Goal: Task Accomplishment & Management: Manage account settings

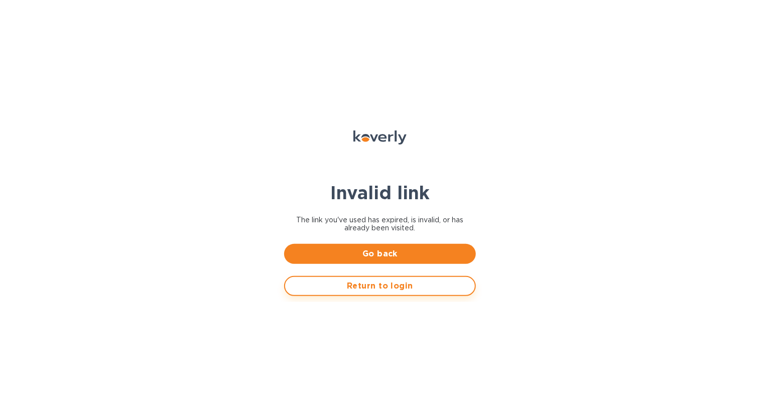
click at [392, 287] on span "Return to login" at bounding box center [380, 286] width 174 height 12
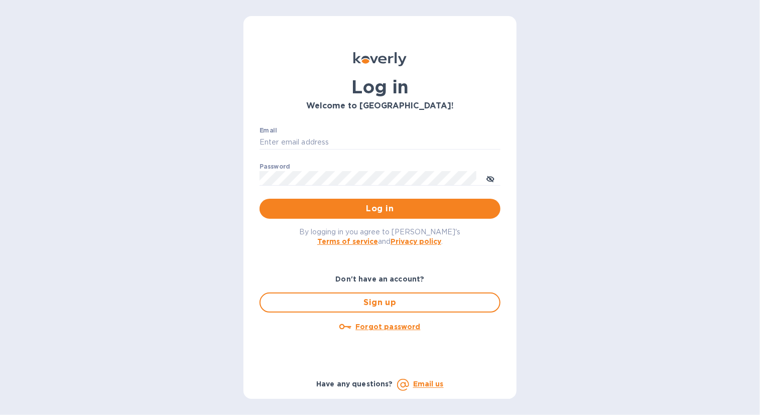
type input "mnelms@proteafinancial.com"
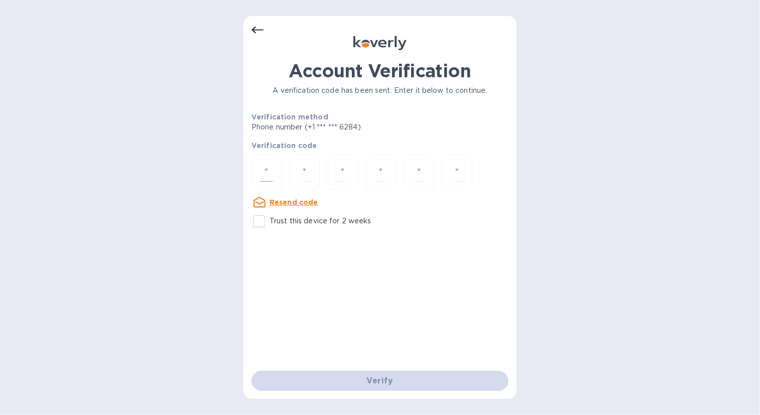
click at [270, 164] on input "number" at bounding box center [266, 172] width 13 height 19
type input "6"
type input "7"
type input "3"
type input "6"
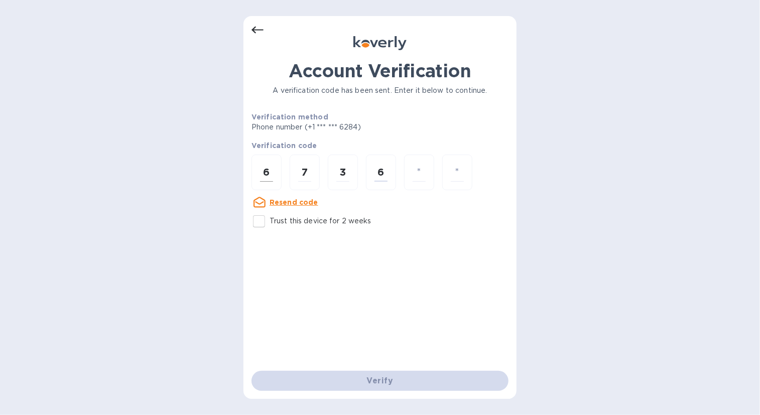
type input "1"
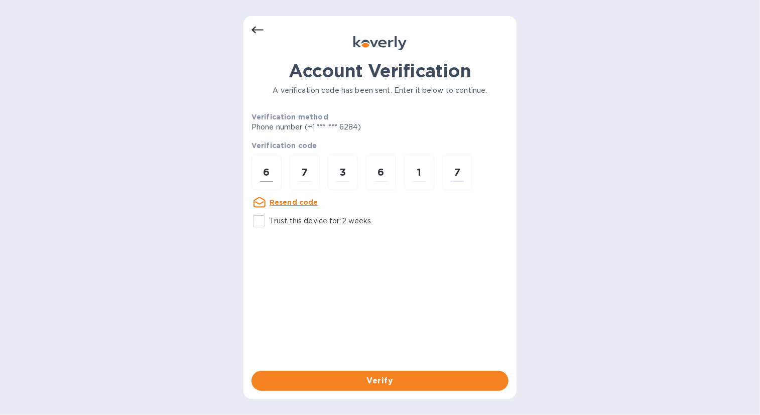
type input "7"
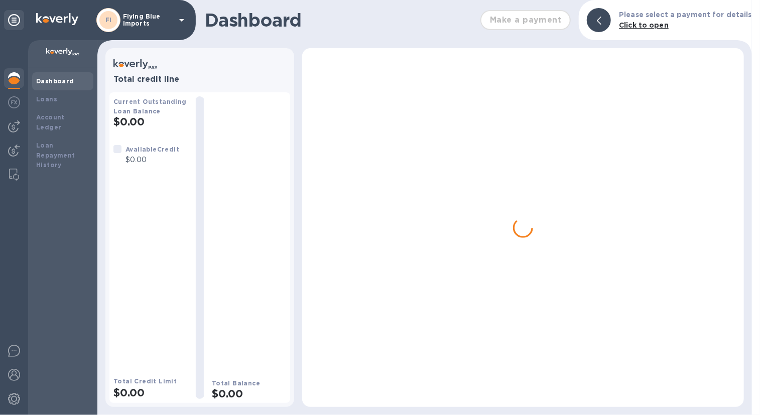
click at [121, 17] on div "FI Flying Blue Imports" at bounding box center [141, 20] width 91 height 24
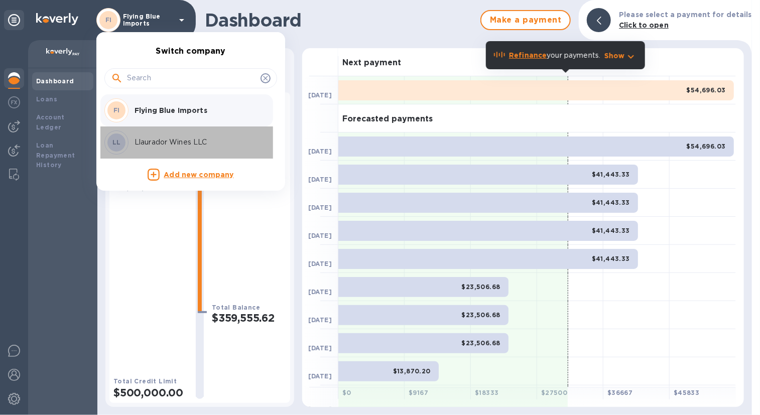
click at [148, 144] on p "Llaurador Wines LLC" at bounding box center [198, 142] width 127 height 11
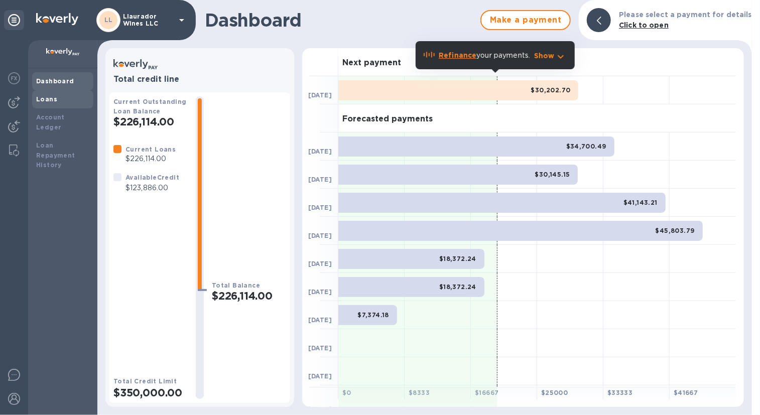
click at [47, 102] on b "Loans" at bounding box center [46, 99] width 21 height 8
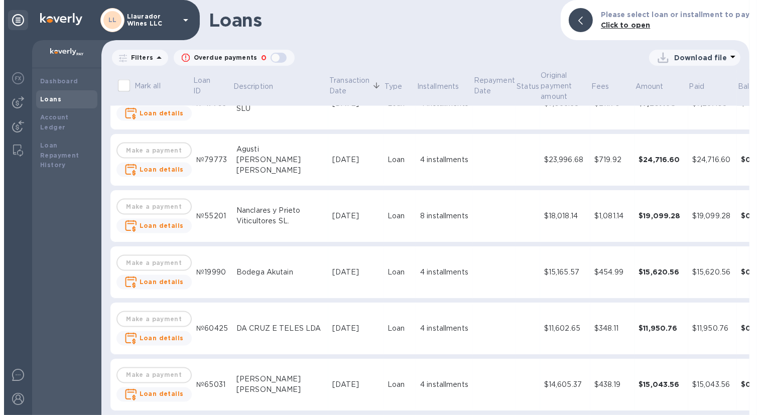
scroll to position [1607, 0]
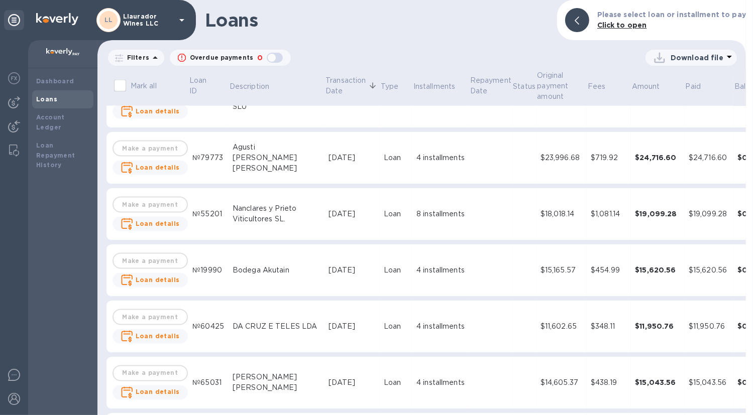
click at [149, 56] on icon at bounding box center [155, 58] width 12 height 12
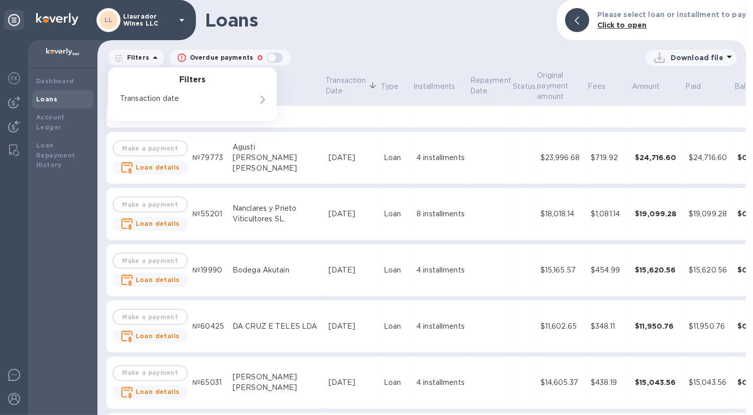
click at [141, 58] on p "Filters" at bounding box center [136, 57] width 26 height 9
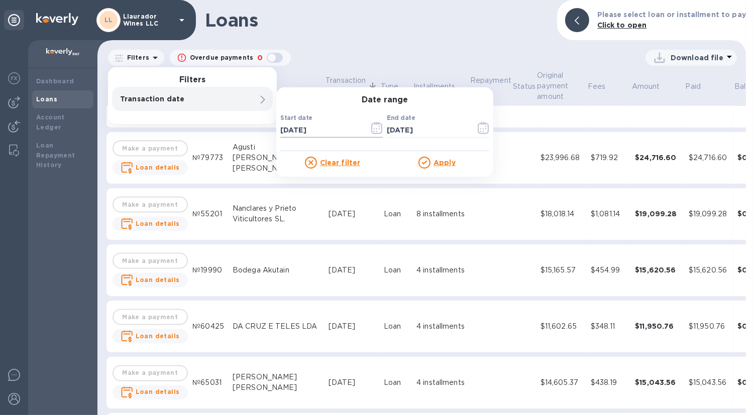
click at [374, 130] on icon "button" at bounding box center [377, 128] width 12 height 12
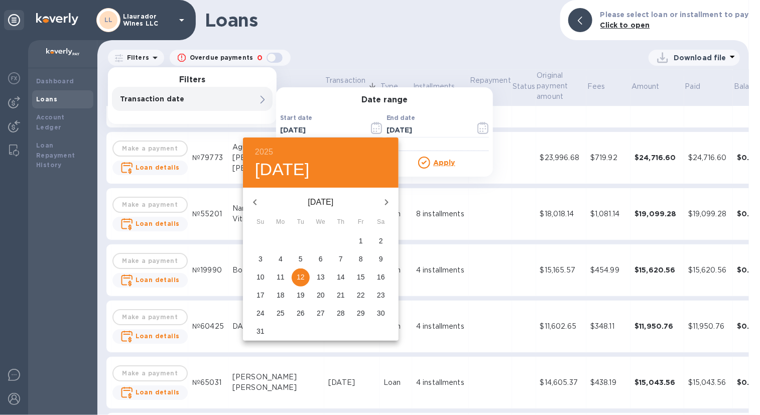
click at [254, 196] on icon "button" at bounding box center [255, 202] width 12 height 12
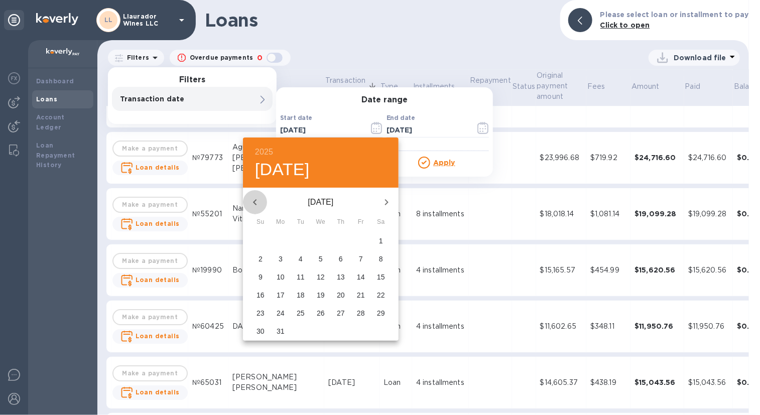
click at [254, 196] on icon "button" at bounding box center [255, 202] width 12 height 12
click at [321, 238] on p "1" at bounding box center [321, 241] width 4 height 10
type input "[DATE]"
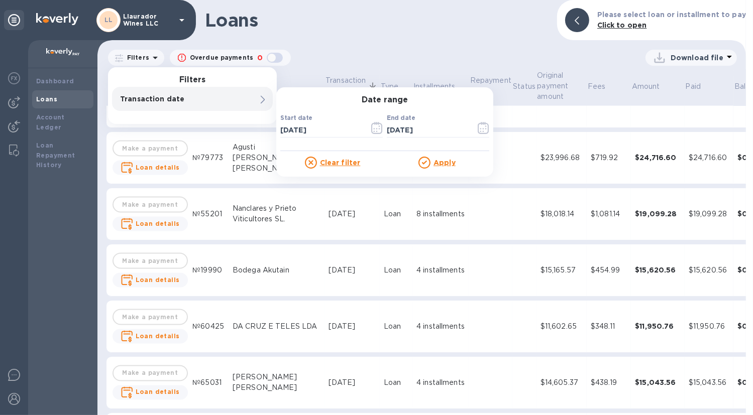
click at [436, 163] on u "Apply" at bounding box center [444, 163] width 22 height 8
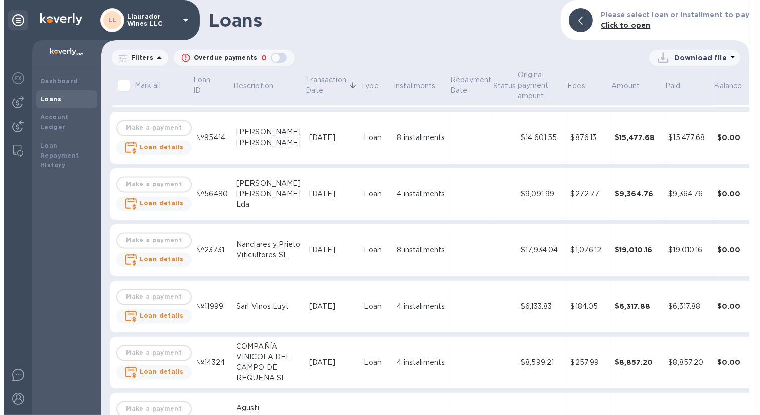
scroll to position [1908, 9]
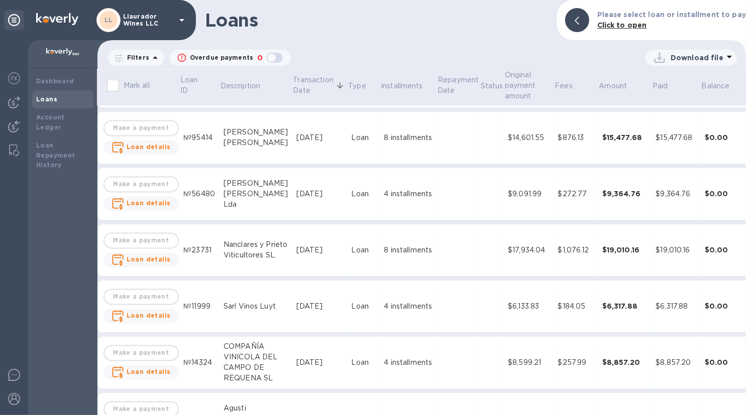
click at [754, 135] on icon "expand row" at bounding box center [760, 138] width 12 height 12
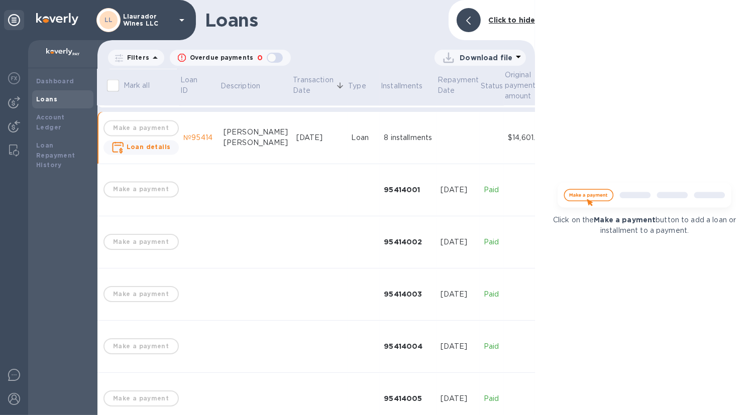
click at [497, 18] on b "Click to hide" at bounding box center [511, 20] width 47 height 8
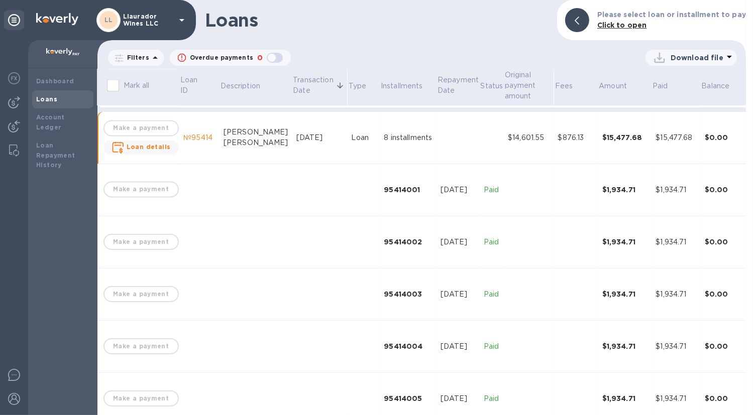
click at [0, 0] on icon at bounding box center [0, 0] width 0 height 0
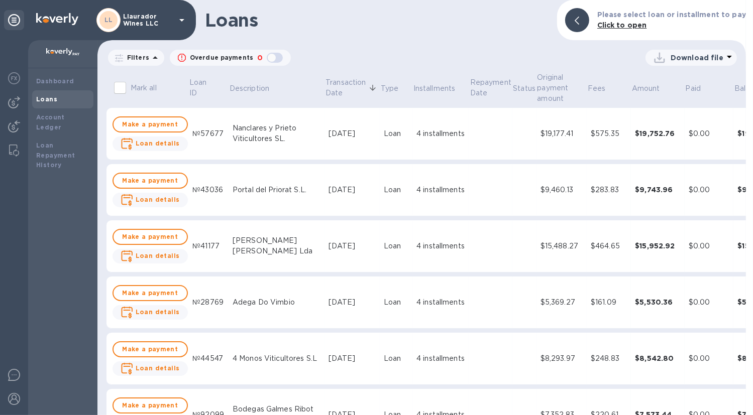
click at [137, 56] on p "Filters" at bounding box center [136, 57] width 26 height 9
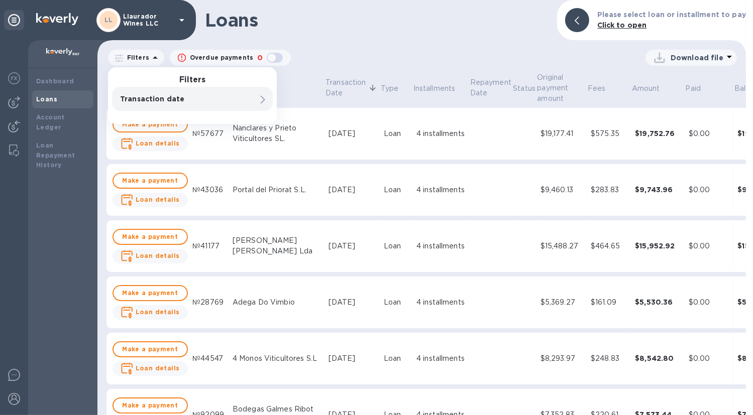
click at [204, 91] on div "Transaction date 0" at bounding box center [192, 99] width 161 height 24
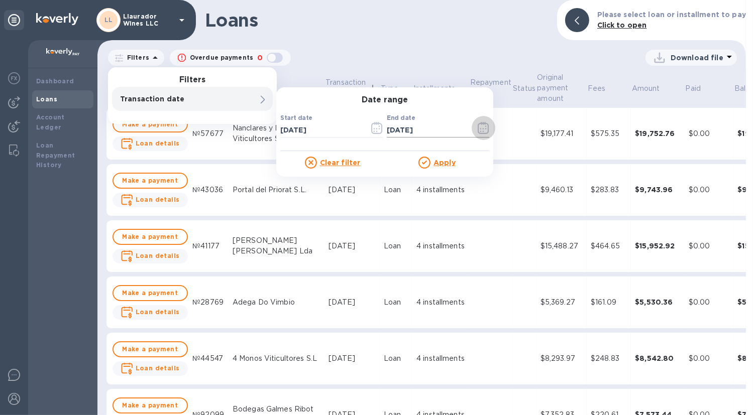
click at [481, 130] on icon "button" at bounding box center [483, 128] width 12 height 12
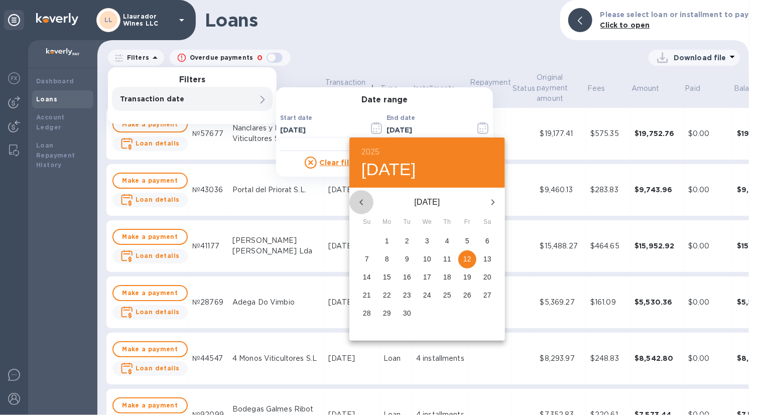
click at [360, 205] on icon "button" at bounding box center [361, 202] width 12 height 12
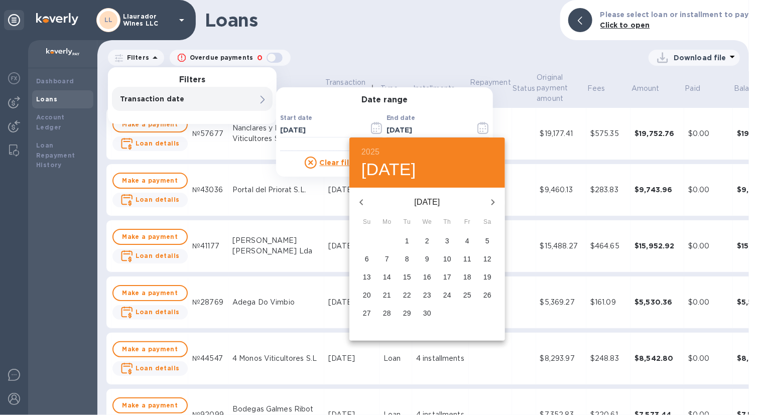
click at [360, 205] on icon "button" at bounding box center [361, 202] width 12 height 12
click at [433, 238] on span "1" at bounding box center [427, 241] width 18 height 10
type input "[DATE]"
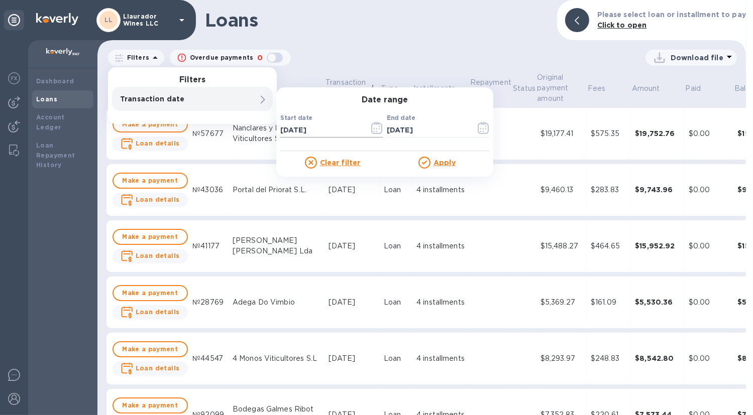
click at [380, 128] on icon "button" at bounding box center [377, 128] width 12 height 12
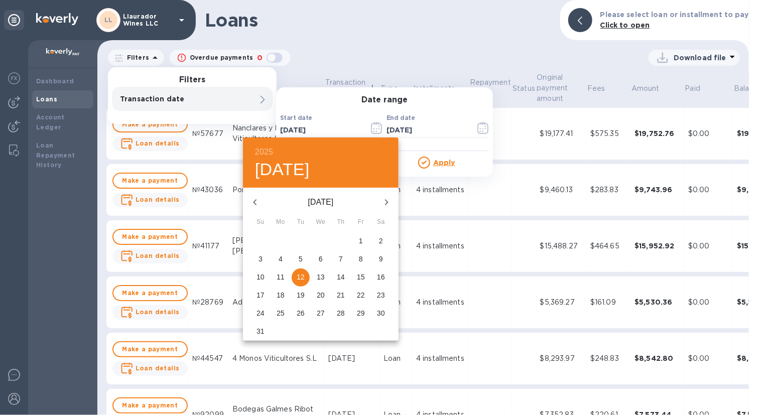
click at [253, 204] on icon "button" at bounding box center [255, 202] width 12 height 12
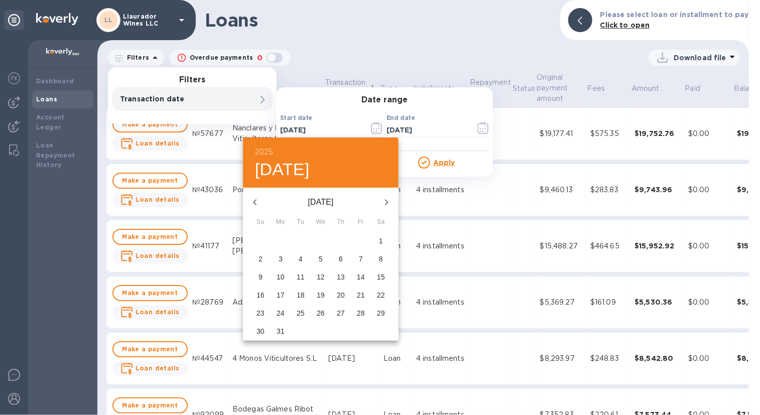
click at [253, 204] on icon "button" at bounding box center [255, 202] width 12 height 12
click at [321, 237] on p "1" at bounding box center [321, 241] width 4 height 10
type input "[DATE]"
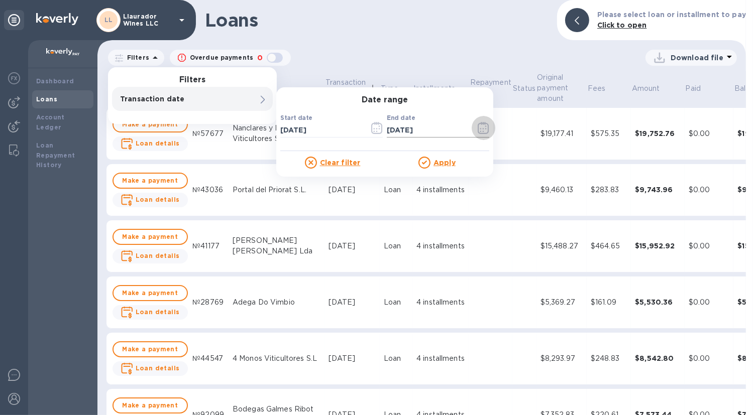
click at [487, 126] on icon "button" at bounding box center [482, 128] width 11 height 12
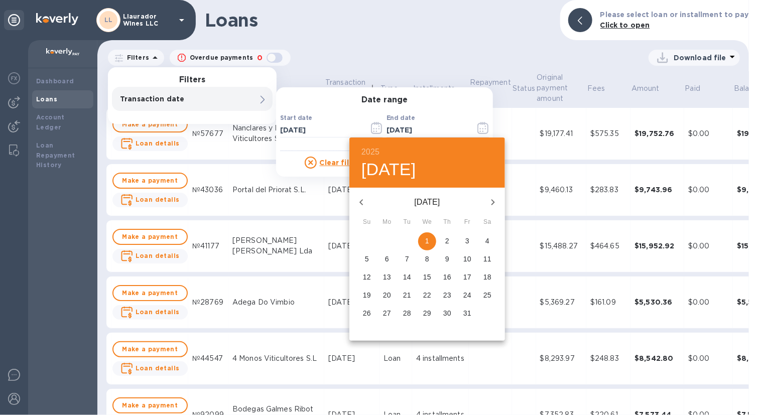
click at [491, 203] on icon "button" at bounding box center [493, 202] width 12 height 12
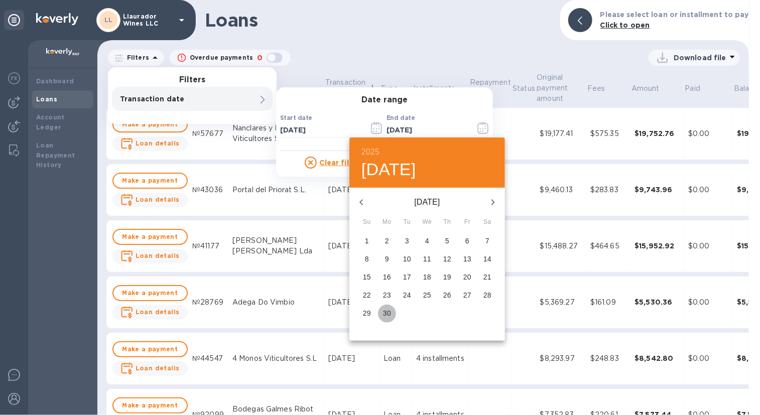
click at [388, 311] on p "30" at bounding box center [387, 313] width 8 height 10
type input "[DATE]"
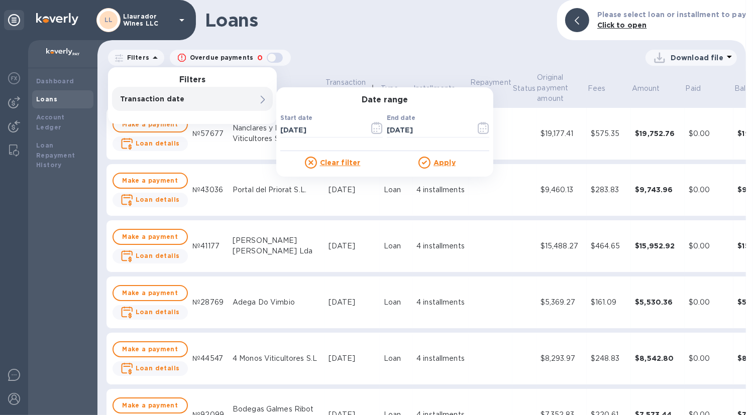
click at [443, 160] on u "Apply" at bounding box center [444, 163] width 22 height 8
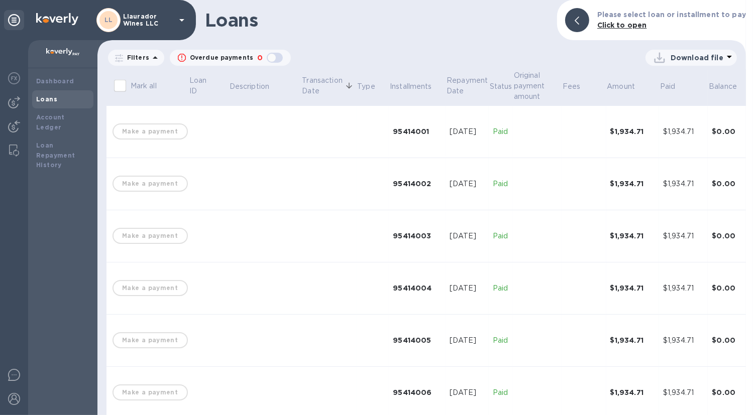
scroll to position [904, 0]
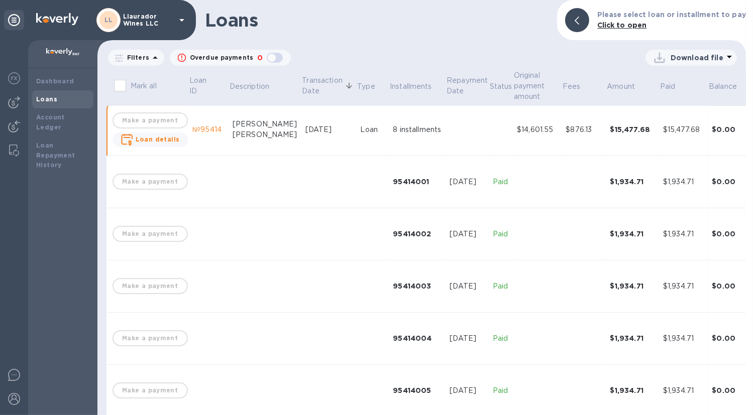
click at [690, 61] on p "Download file" at bounding box center [696, 58] width 53 height 10
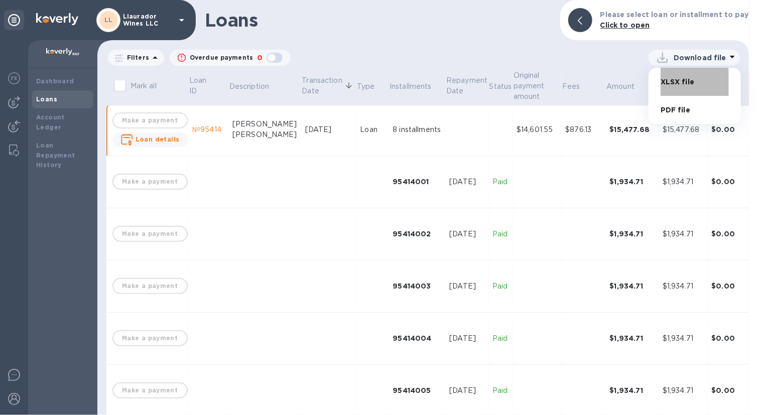
click at [677, 79] on li "XLSX file" at bounding box center [695, 82] width 68 height 28
